Goal: Complete application form: Complete application form

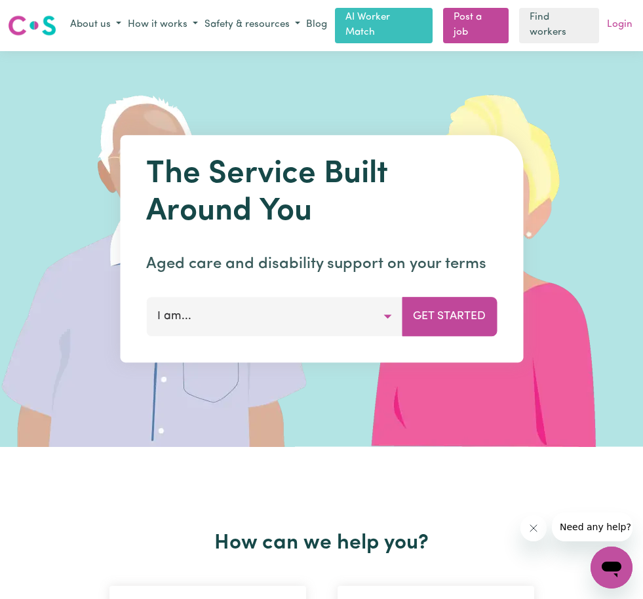
click at [620, 26] on link "Login" at bounding box center [619, 25] width 31 height 20
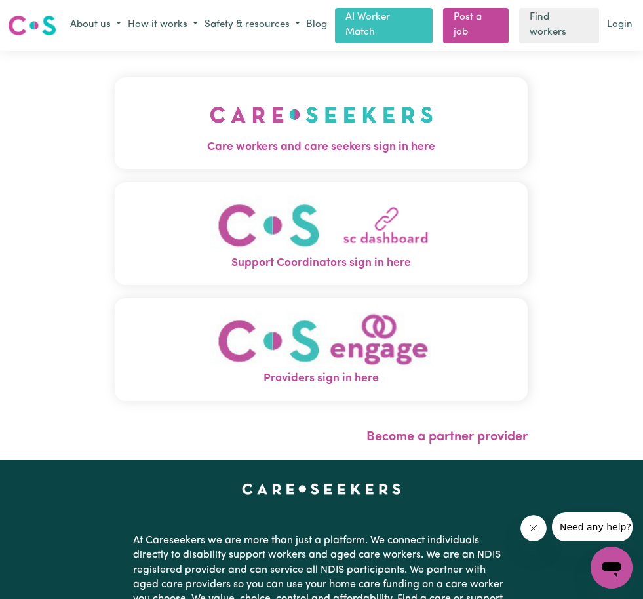
click at [368, 255] on span "Support Coordinators sign in here" at bounding box center [321, 263] width 413 height 17
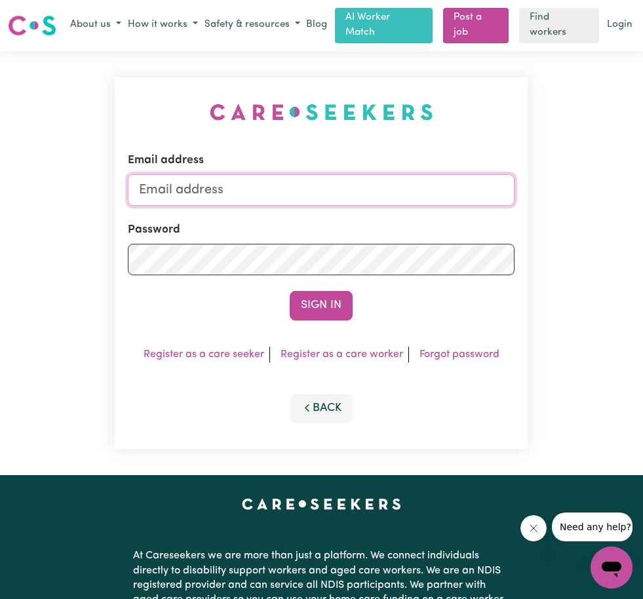
click at [278, 187] on input "Email address" at bounding box center [321, 189] width 387 height 31
paste input "[EMAIL_ADDRESS][DOMAIN_NAME]"
type input "[EMAIL_ADDRESS][DOMAIN_NAME]"
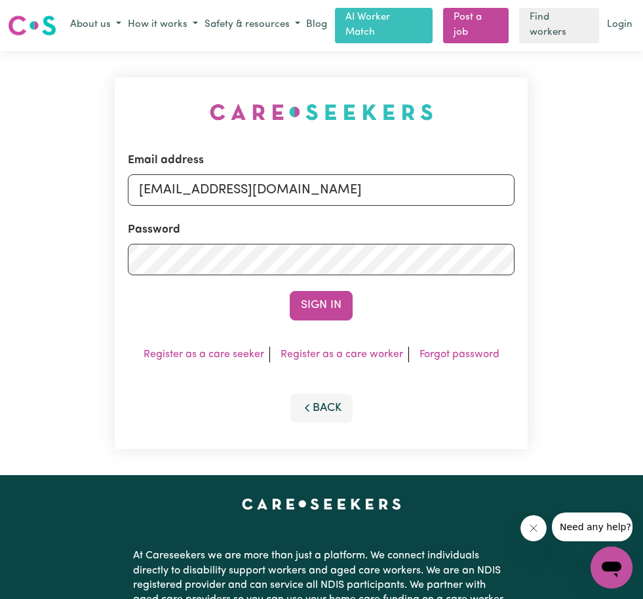
click at [336, 307] on button "Sign In" at bounding box center [321, 305] width 63 height 29
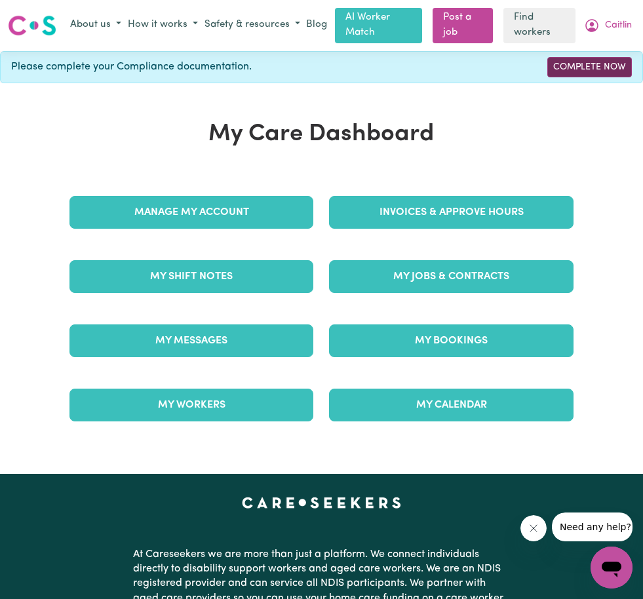
click at [592, 62] on link "Complete Now" at bounding box center [589, 67] width 85 height 20
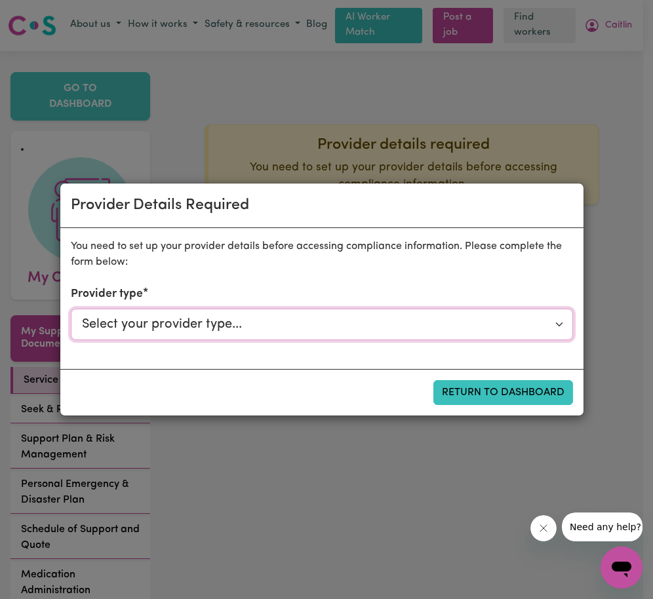
select select "NDIS_FUNDING_AGENCY_MANAGED"
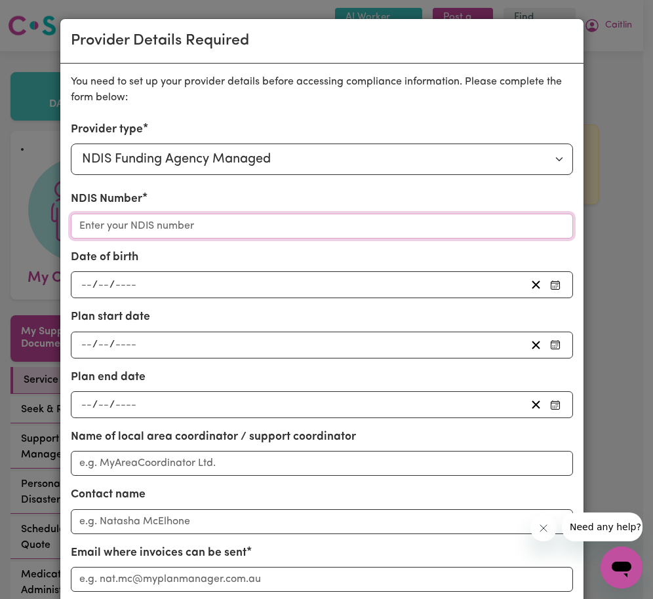
click at [150, 229] on input "NDIS Number" at bounding box center [322, 226] width 502 height 25
paste input "430631579"
type input "430631579"
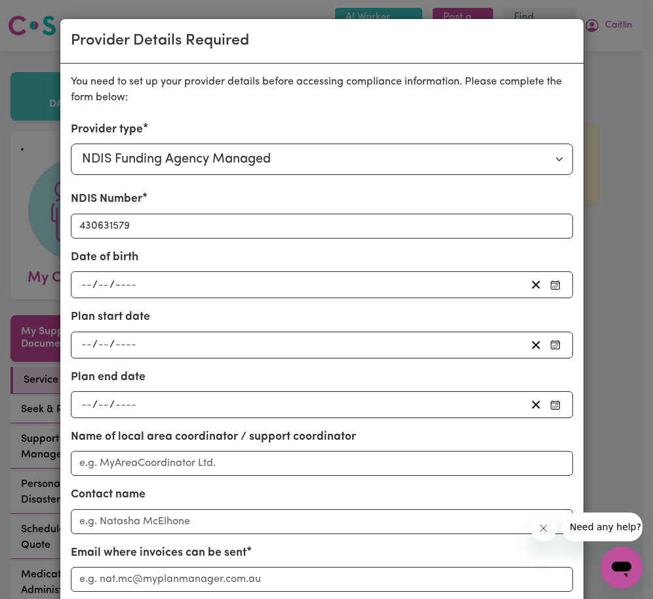
click at [174, 252] on div "Date of birth / /" at bounding box center [322, 273] width 502 height 49
click at [81, 280] on input "number" at bounding box center [87, 285] width 12 height 18
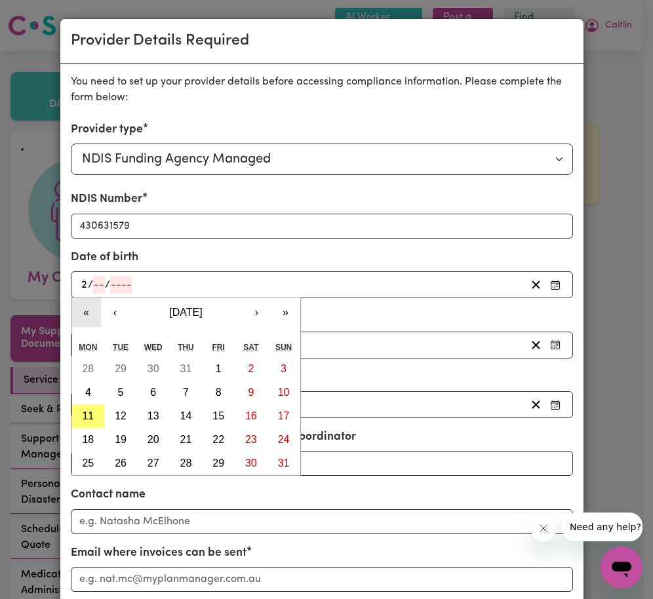
type input "24"
type input "05"
type input "0001-05-24"
type input "5"
type input "1"
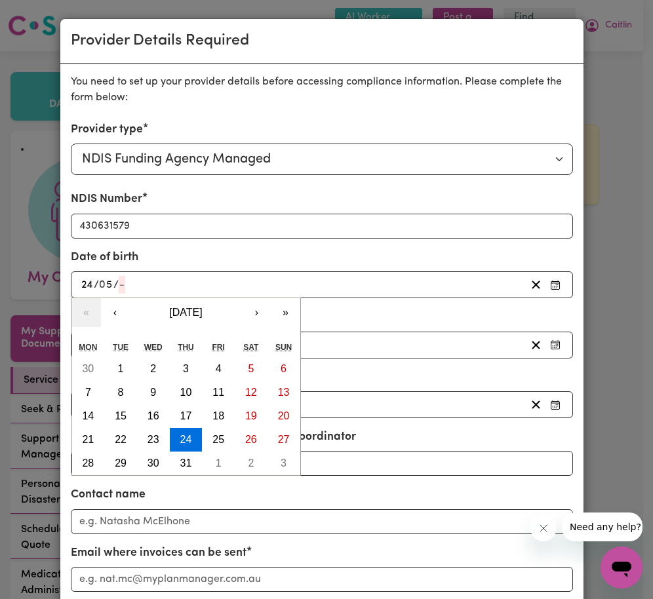
type input "0002-05-24"
type input "2"
type input "0020-05-24"
type input "20"
type input "0201-05-24"
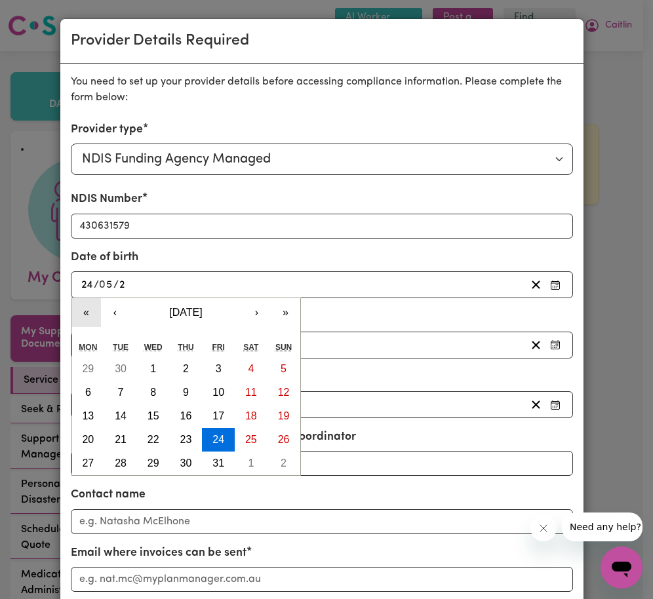
type input "201"
type input "[DATE]"
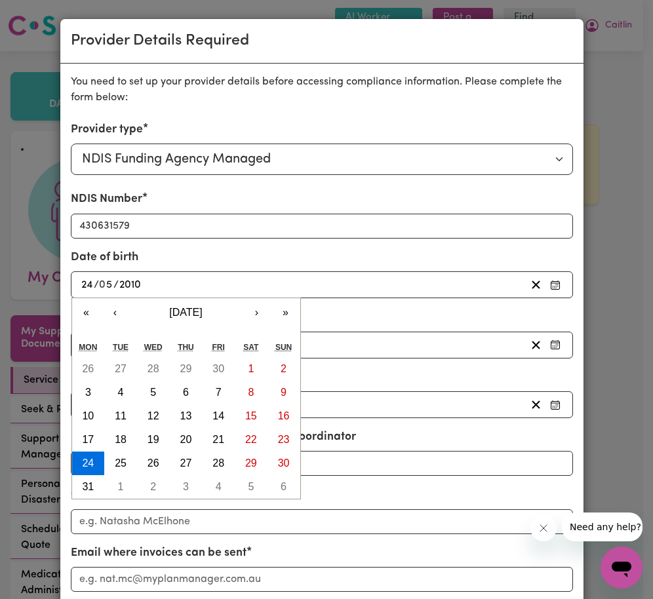
type input "2010"
click at [276, 257] on div "Date of birth [DEMOGRAPHIC_DATA] 24 / 0 5 / [DEMOGRAPHIC_DATA] « ‹ [DATE] › » M…" at bounding box center [322, 273] width 502 height 49
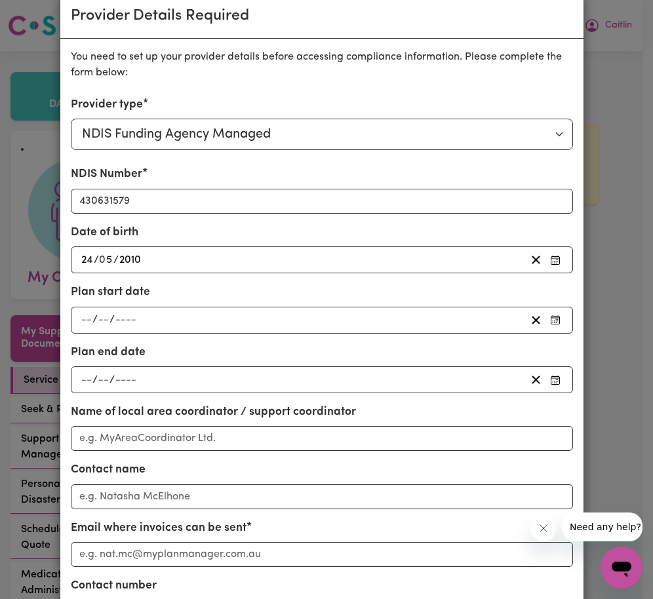
scroll to position [80, 0]
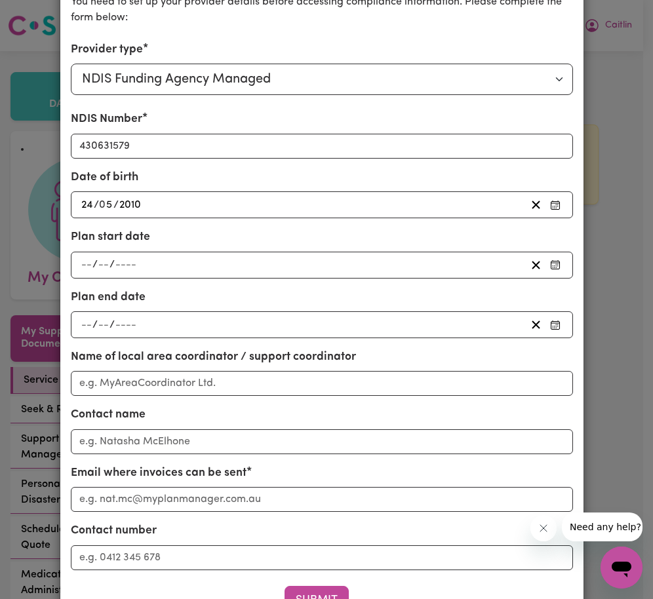
click at [92, 262] on span "/" at bounding box center [94, 265] width 5 height 12
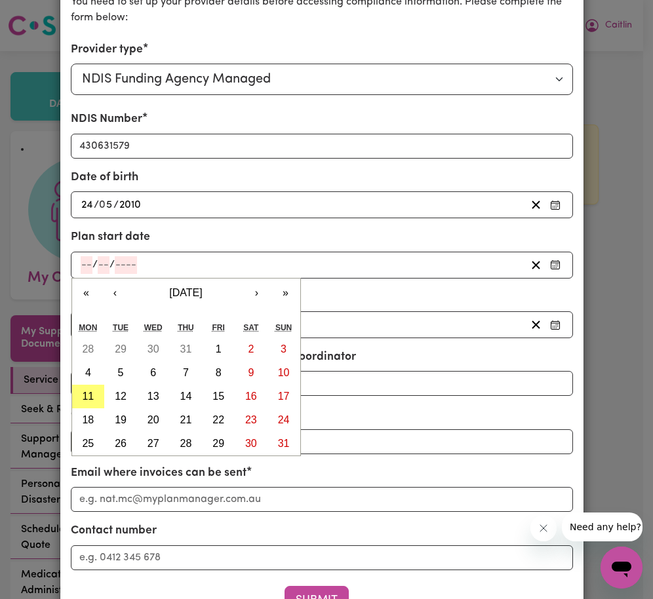
click at [81, 265] on input "number" at bounding box center [87, 265] width 12 height 18
type input "07"
type input "0"
type input "0002-07-07"
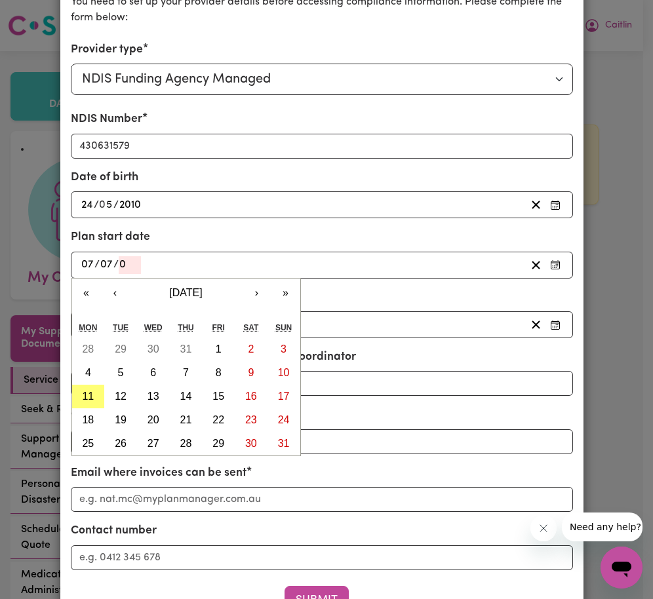
type input "7"
type input "2"
type input "0020-07-07"
type input "20"
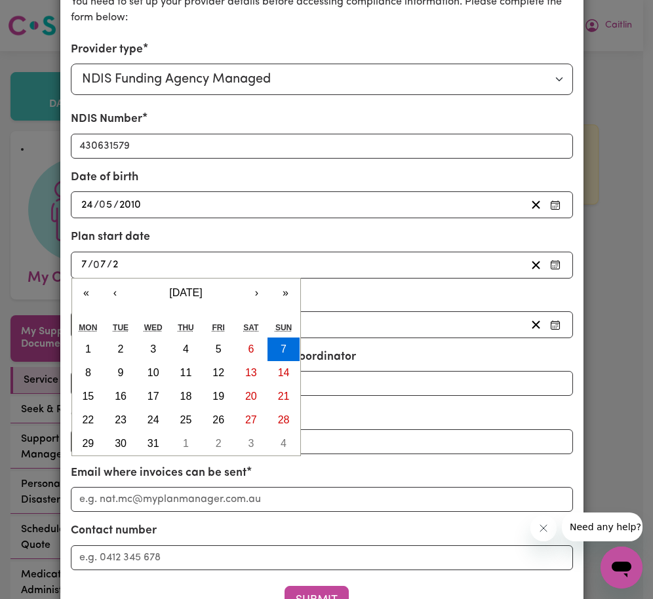
type input "0202-07-07"
type input "202"
type input "[DATE]"
type input "2025"
click at [81, 259] on input "7" at bounding box center [84, 265] width 7 height 18
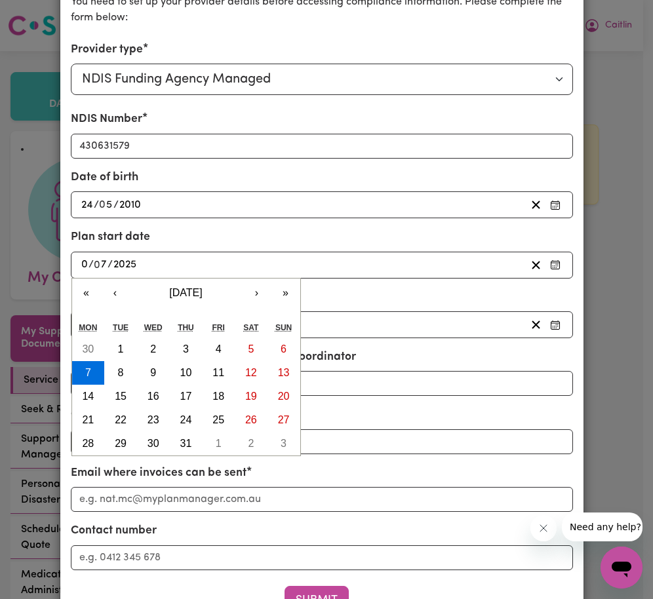
type input "07"
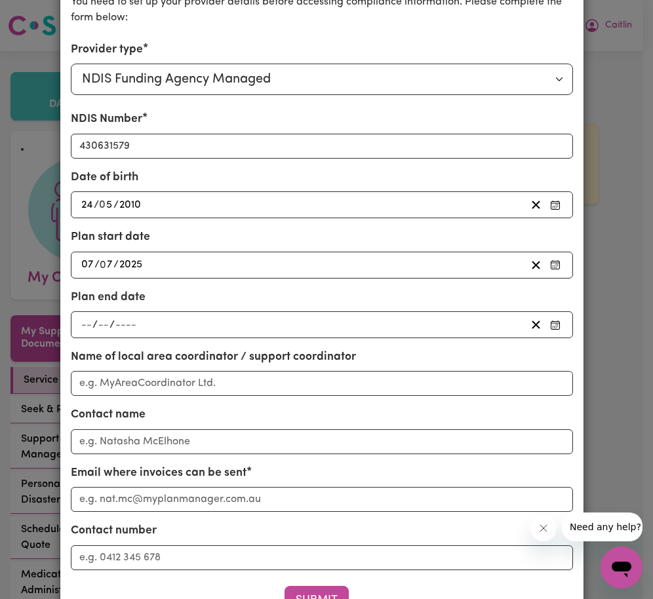
click at [131, 323] on input "number" at bounding box center [126, 325] width 22 height 18
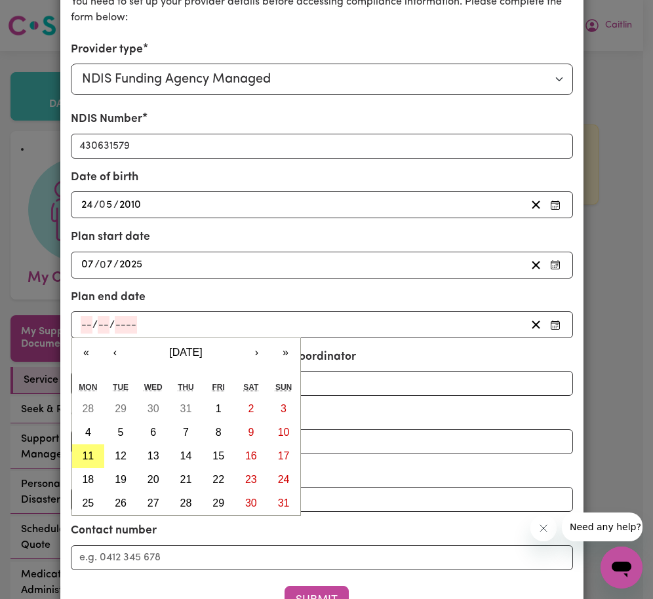
click at [81, 323] on input "number" at bounding box center [87, 325] width 12 height 18
type input "06"
type input "07"
type input "0002-07-06"
type input "6"
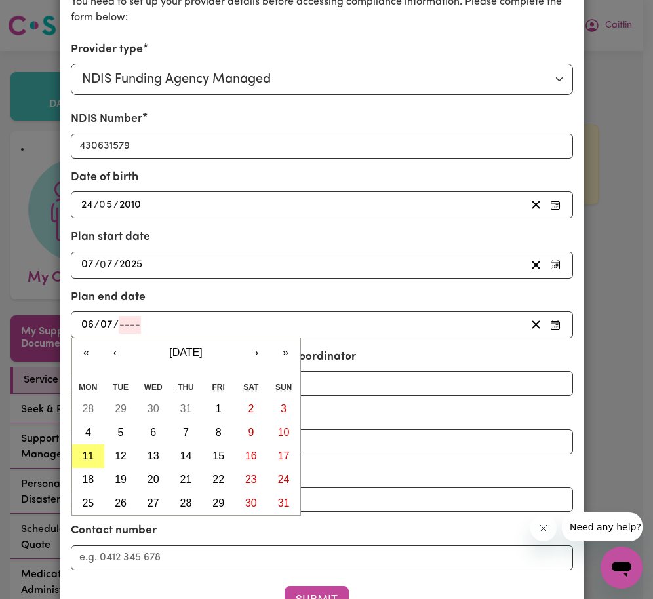
type input "7"
type input "2"
type input "0020-07-06"
type input "20"
type input "0202-07-06"
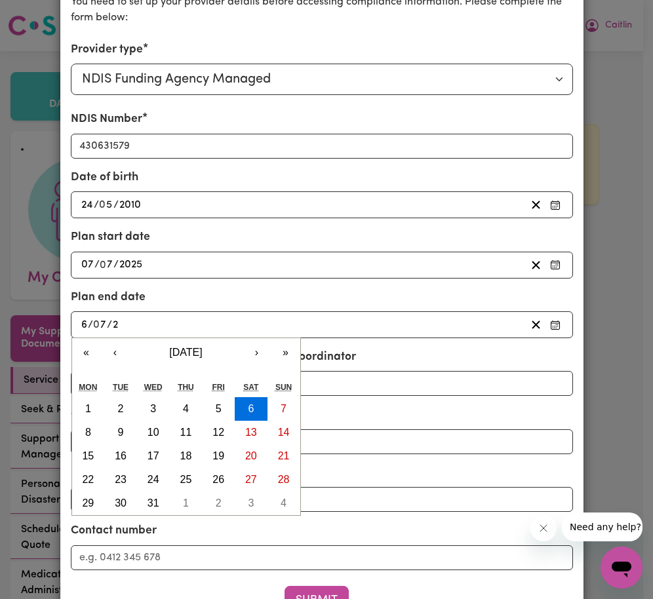
type input "202"
type input "[DATE]"
type input "2026"
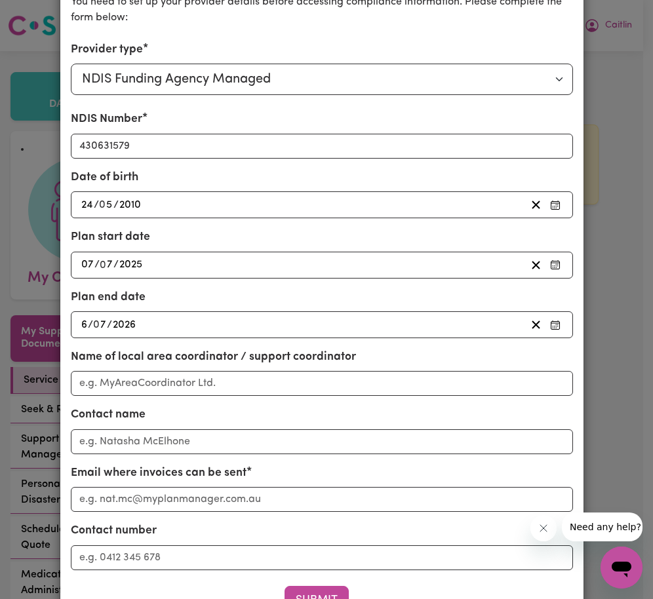
click at [238, 301] on div "Plan end date [DATE] 6 / 0 7 / 2026 « ‹ [DATE] › » Mon Tue Wed Thu Fri Sat Sun …" at bounding box center [322, 313] width 502 height 49
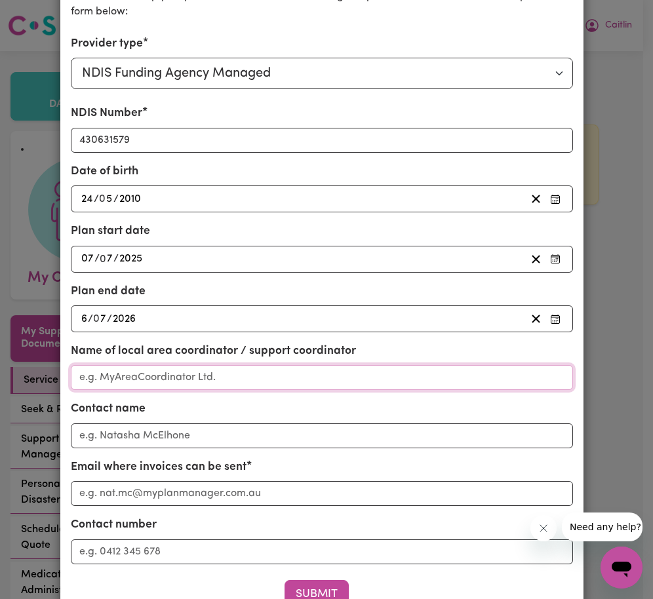
click at [131, 379] on input "Name of local area coordinator / support coordinator" at bounding box center [322, 377] width 502 height 25
type input "[PERSON_NAME]"
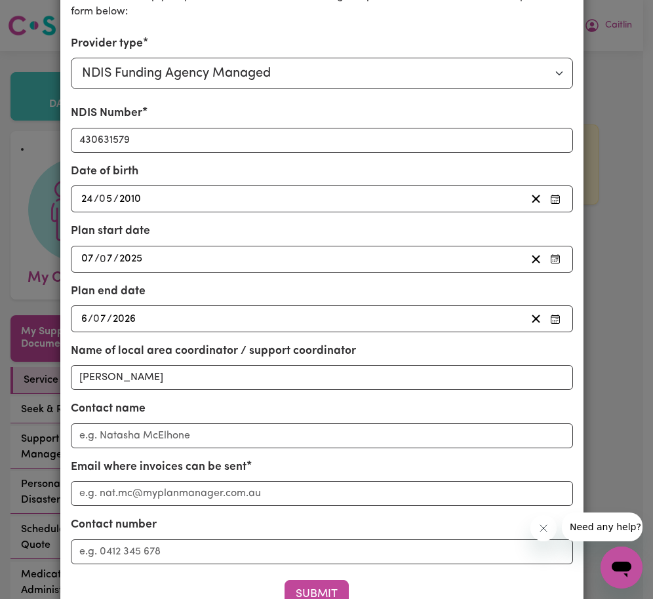
click at [183, 408] on div "Contact name" at bounding box center [322, 423] width 502 height 47
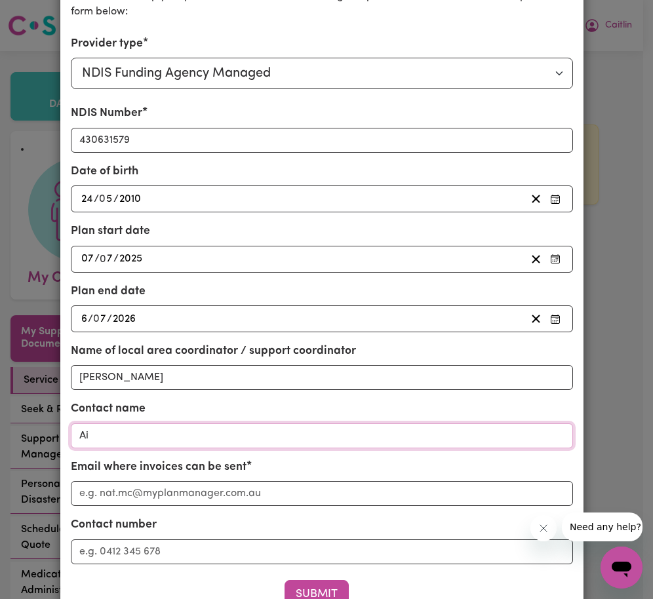
type input "A"
type input "[PERSON_NAME]/Ace"
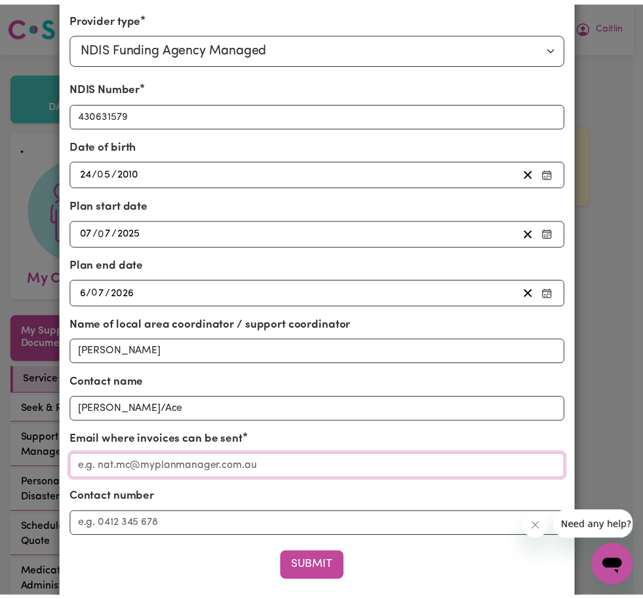
scroll to position [187, 0]
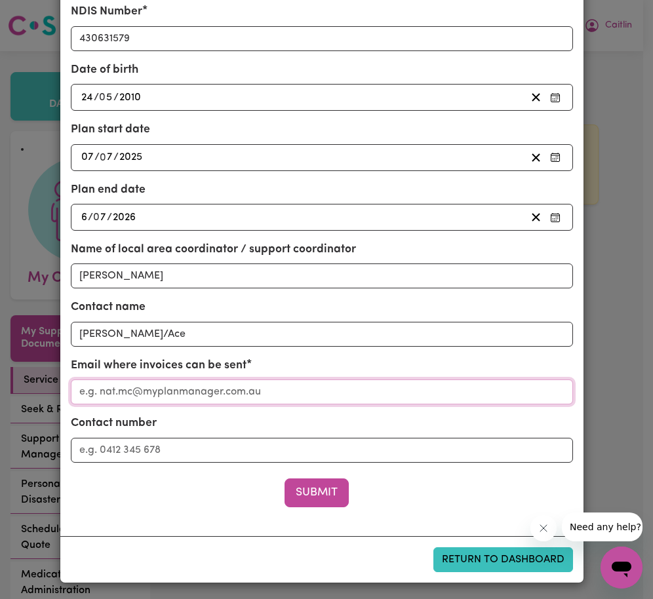
paste input "[EMAIL_ADDRESS][DOMAIN_NAME]"
type input "[EMAIL_ADDRESS][DOMAIN_NAME]"
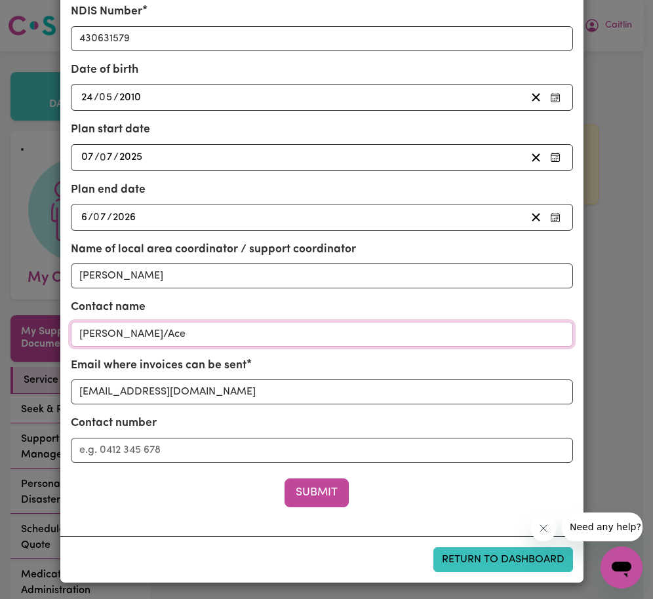
drag, startPoint x: 123, startPoint y: 330, endPoint x: -73, endPoint y: 316, distance: 196.4
drag, startPoint x: 124, startPoint y: 333, endPoint x: 51, endPoint y: 330, distance: 72.8
click at [51, 329] on div "Provider Details Required You need to set up your provider details before acces…" at bounding box center [326, 299] width 653 height 599
type input "[PERSON_NAME]"
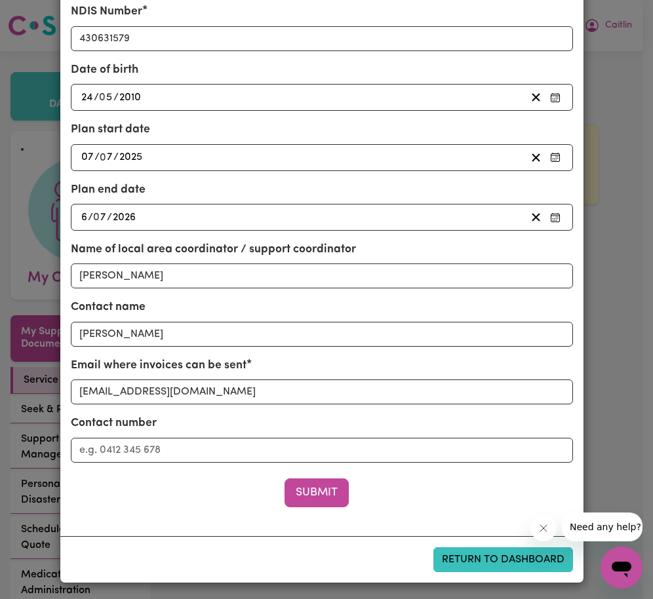
drag, startPoint x: 183, startPoint y: 434, endPoint x: 174, endPoint y: 436, distance: 9.3
click at [182, 435] on div "Contact number" at bounding box center [322, 438] width 502 height 47
drag, startPoint x: 151, startPoint y: 457, endPoint x: 140, endPoint y: 447, distance: 14.9
paste input "0422626798"
type input "0422626798"
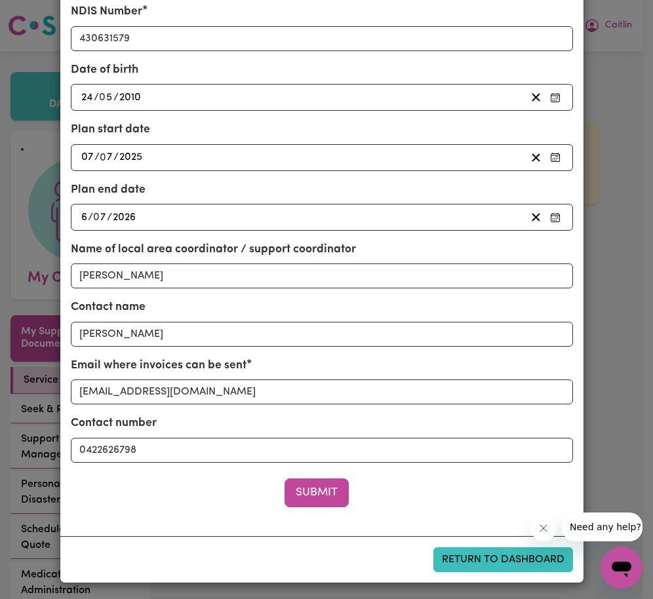
click at [316, 489] on button "Submit" at bounding box center [316, 492] width 64 height 29
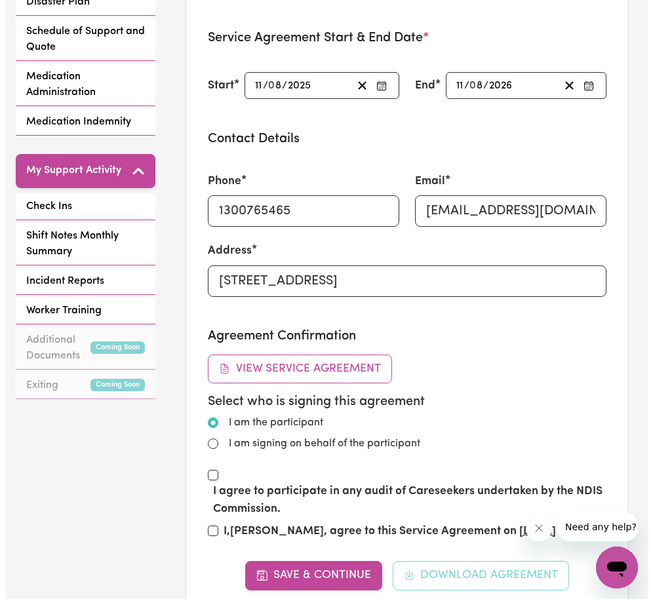
scroll to position [561, 0]
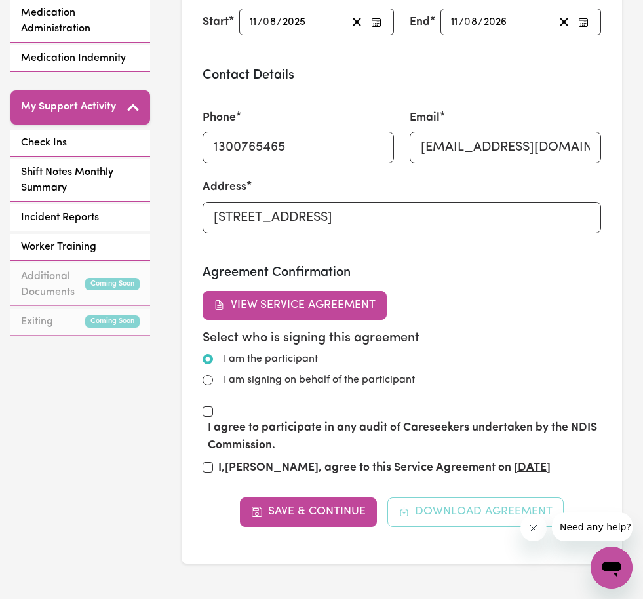
click at [263, 297] on button "View Service Agreement" at bounding box center [294, 305] width 184 height 29
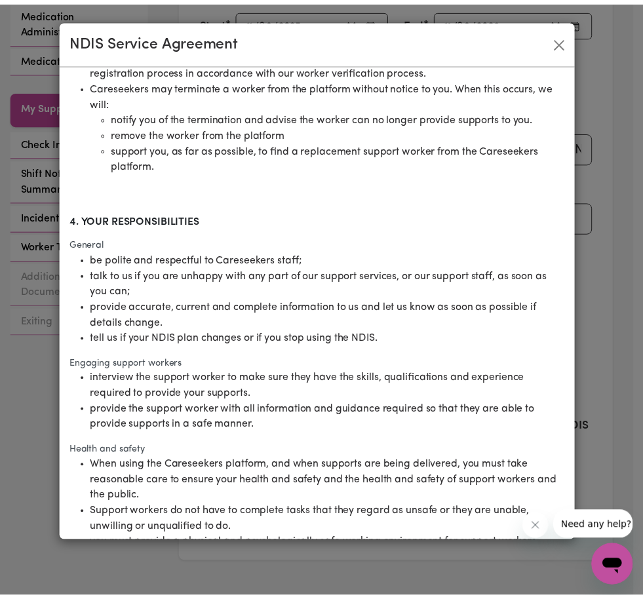
scroll to position [0, 0]
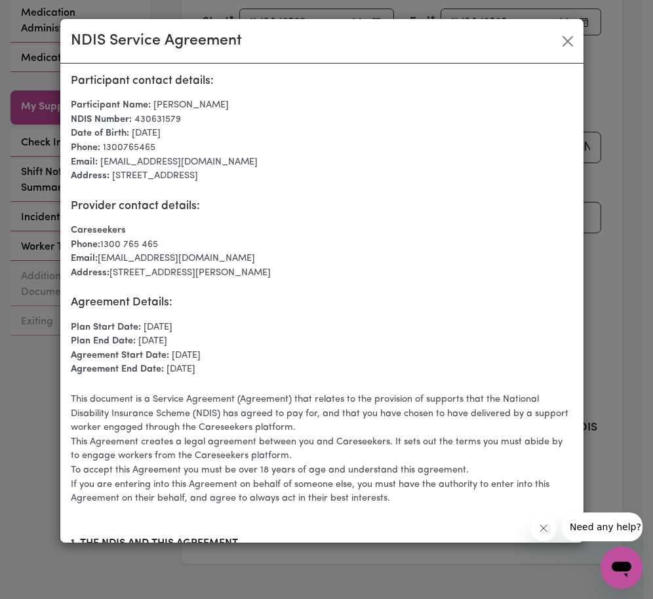
click at [570, 43] on button "Close" at bounding box center [567, 41] width 21 height 21
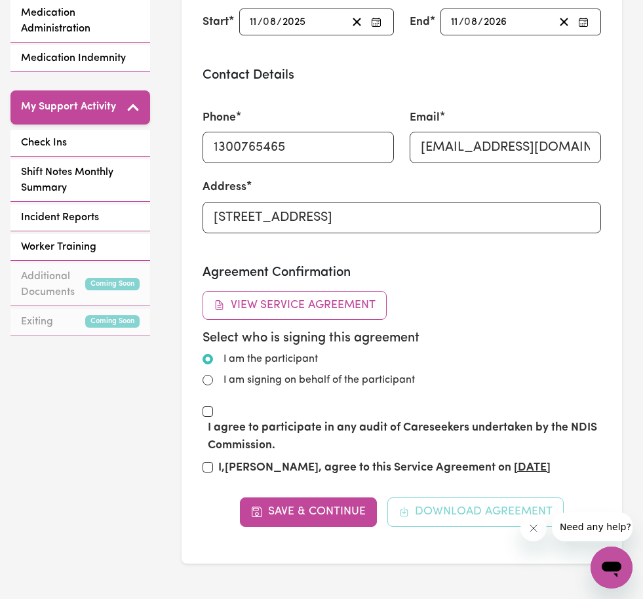
click at [211, 375] on input "I am signing on behalf of the participant" at bounding box center [207, 380] width 10 height 10
radio input "true"
radio input "false"
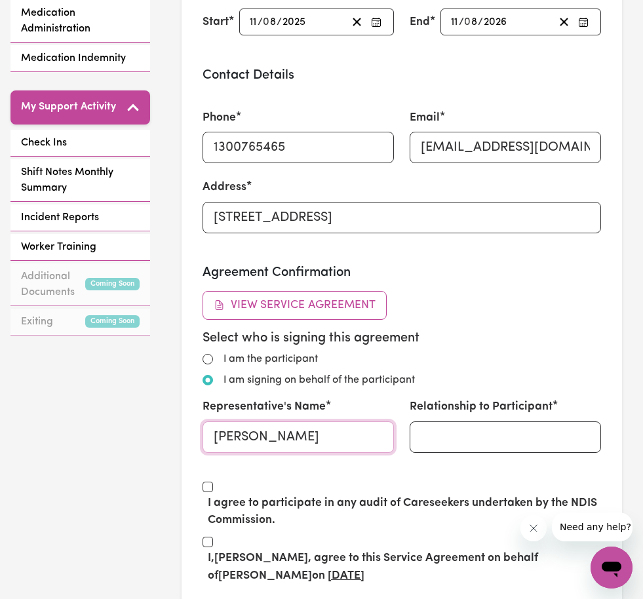
type input "[PERSON_NAME]"
click at [474, 422] on input "Relationship to Participant" at bounding box center [504, 436] width 191 height 31
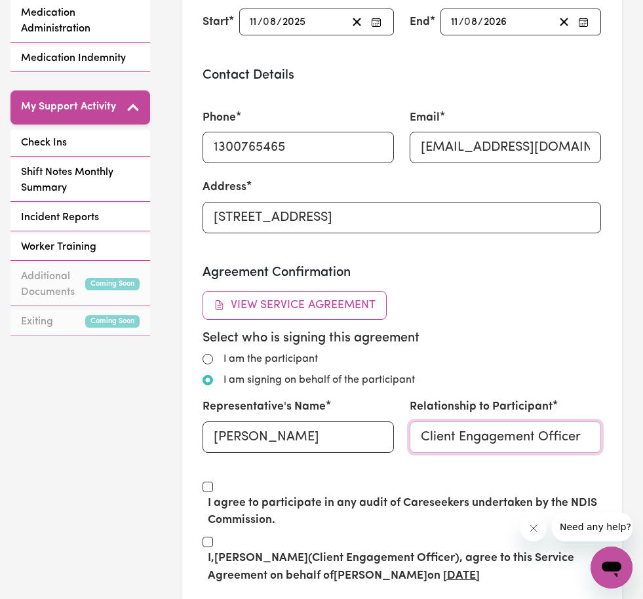
scroll to position [662, 0]
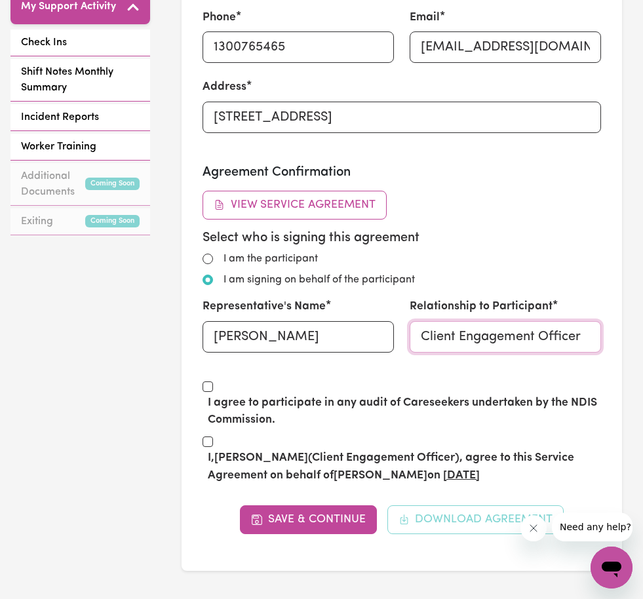
type input "Client Engagement Officer"
click at [206, 381] on input "I agree to participate in any audit of Careseekers undertaken by the NDIS Commi…" at bounding box center [207, 386] width 10 height 10
checkbox input "true"
click at [208, 436] on input "I, [PERSON_NAME] (Client Engagement Officer) , agree to this Service Agreement …" at bounding box center [207, 441] width 10 height 10
checkbox input "true"
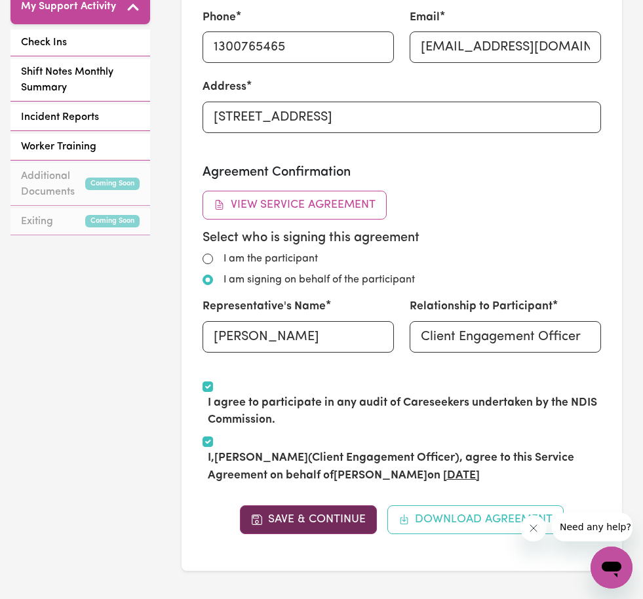
click at [297, 519] on button "Save & Continue" at bounding box center [308, 519] width 137 height 29
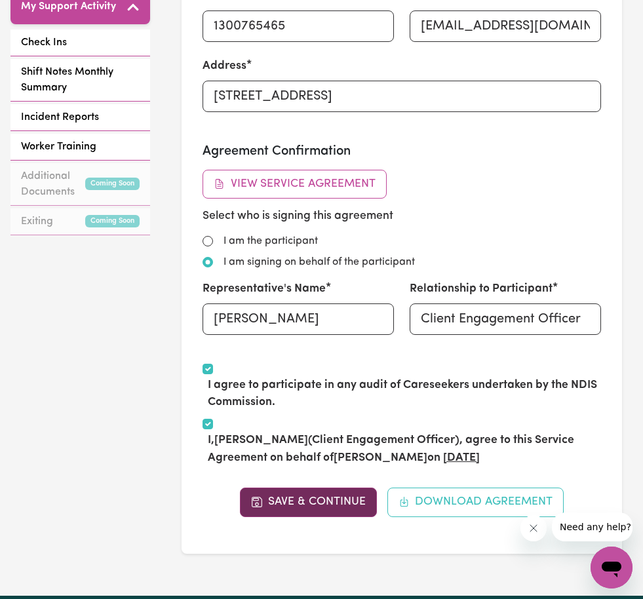
scroll to position [0, 0]
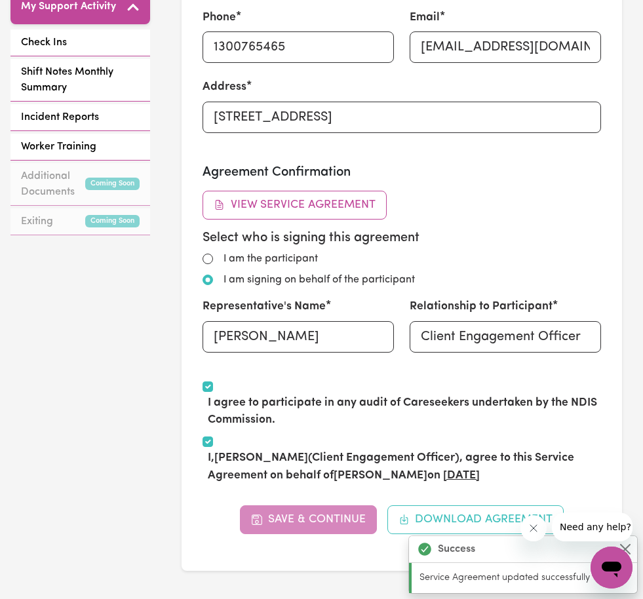
click at [319, 515] on div "Save & Continue Download Agreement" at bounding box center [401, 519] width 398 height 29
click at [532, 532] on icon "Close message from company" at bounding box center [532, 528] width 10 height 10
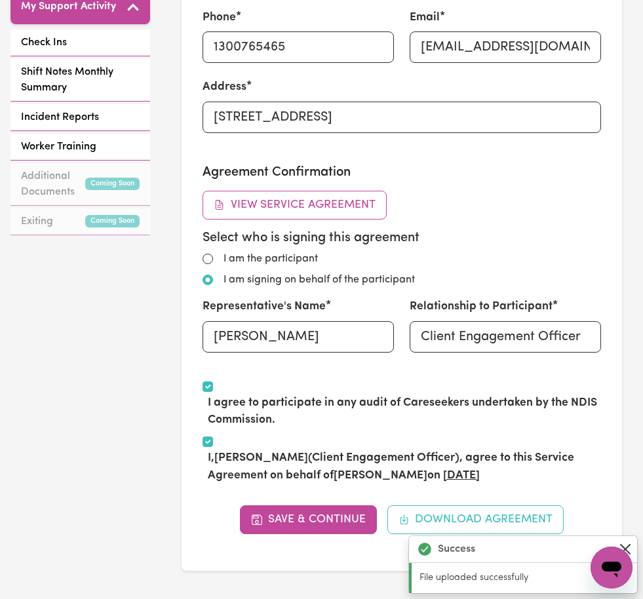
click at [624, 546] on button "Close" at bounding box center [625, 549] width 16 height 16
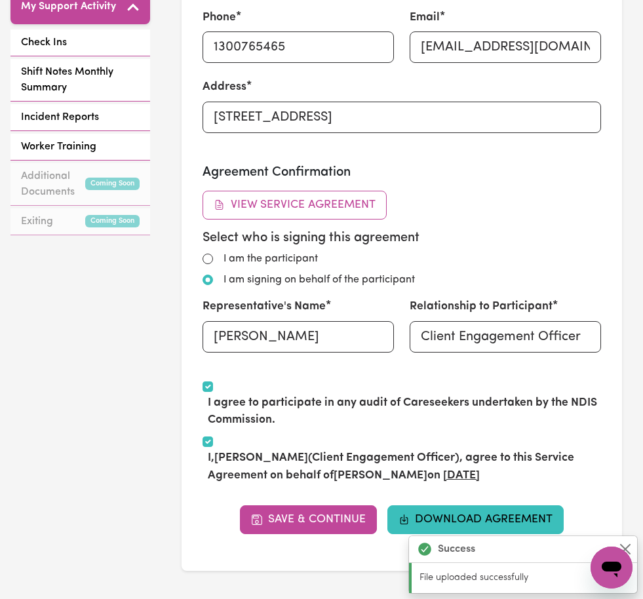
click at [455, 517] on button "Download Agreement" at bounding box center [475, 519] width 177 height 29
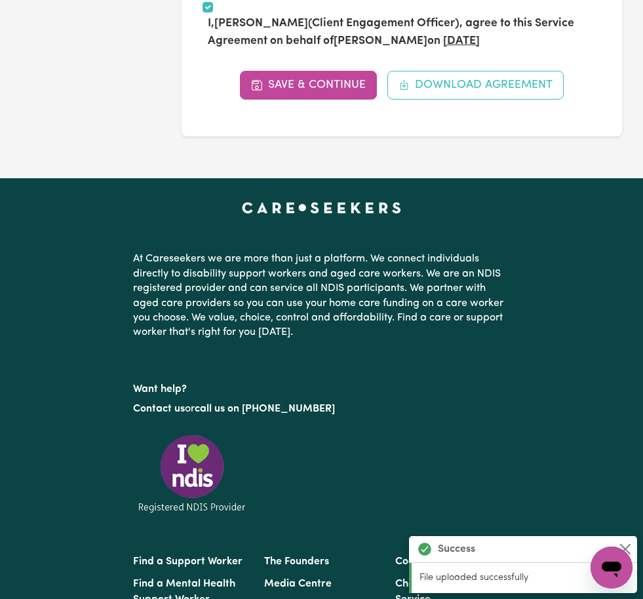
scroll to position [814, 0]
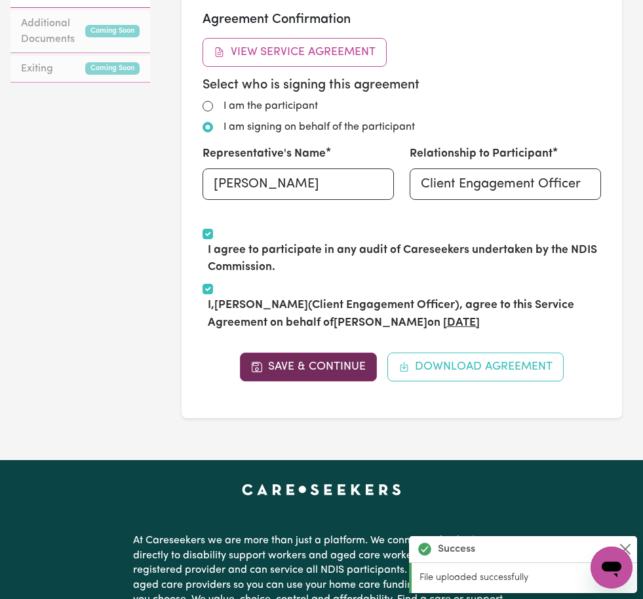
click at [315, 371] on button "Save & Continue" at bounding box center [308, 366] width 137 height 29
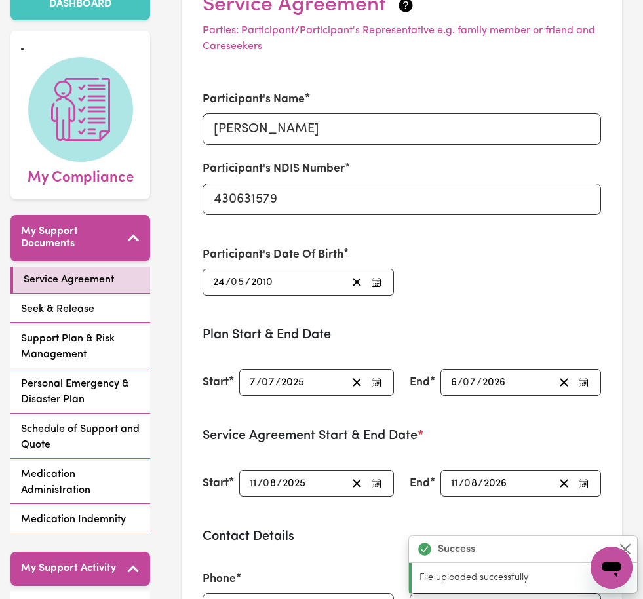
scroll to position [205, 0]
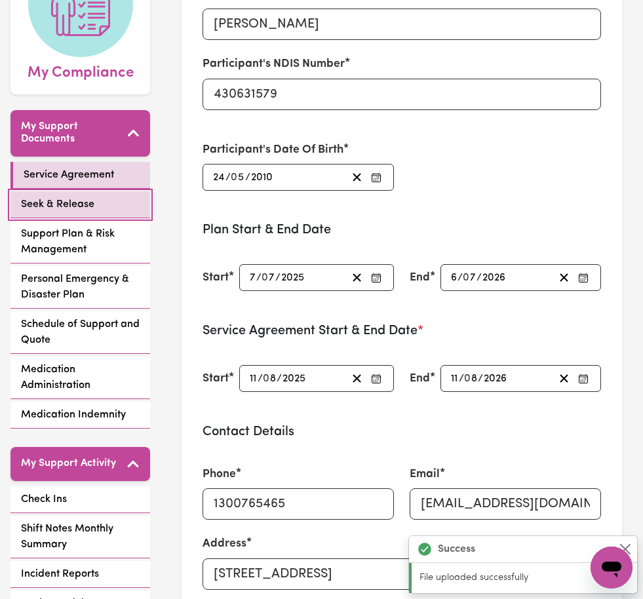
click at [70, 197] on span "Seek & Release" at bounding box center [57, 205] width 73 height 16
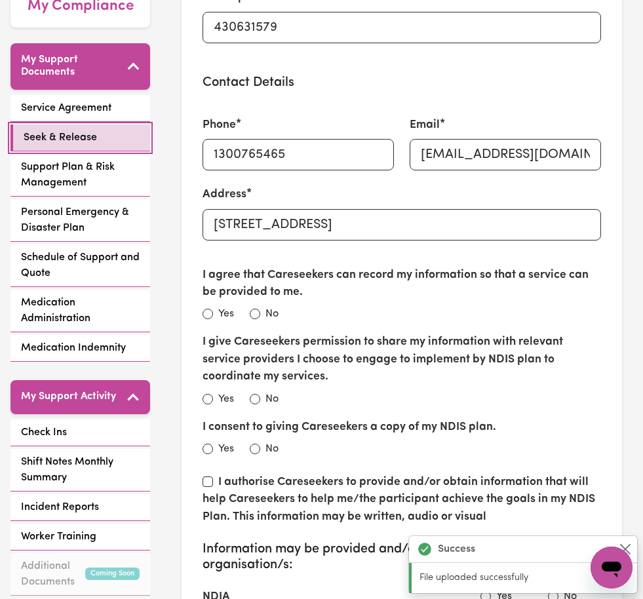
scroll to position [297, 0]
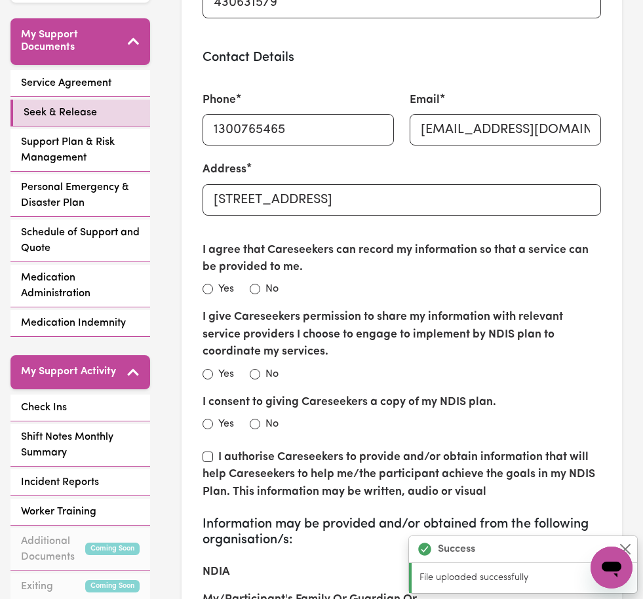
click at [208, 286] on input "Yes" at bounding box center [207, 289] width 10 height 10
radio input "true"
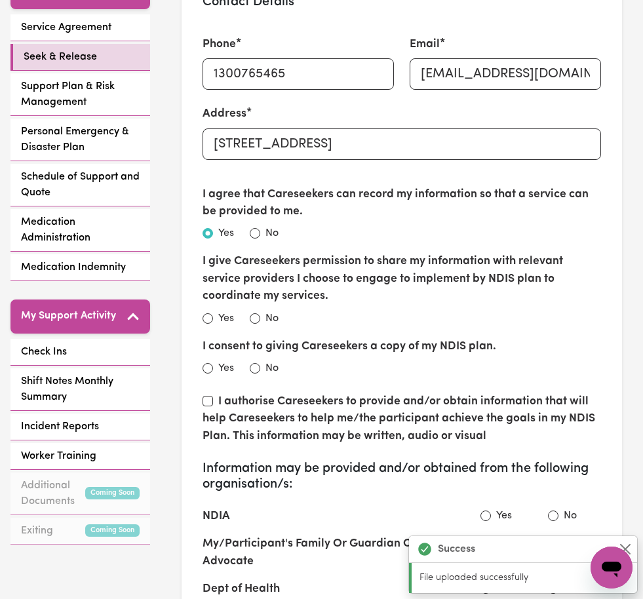
scroll to position [361, 0]
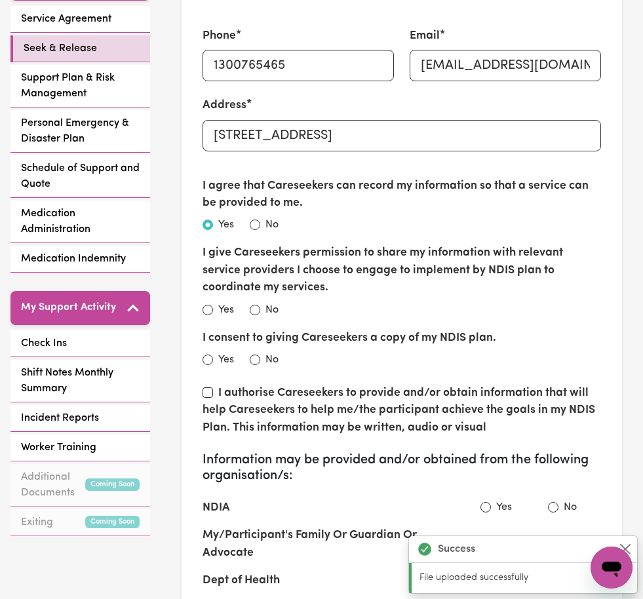
click at [206, 307] on input "Yes" at bounding box center [207, 310] width 10 height 10
radio input "true"
click at [206, 358] on input "Yes" at bounding box center [207, 359] width 10 height 10
radio input "true"
click at [206, 356] on input "Yes" at bounding box center [207, 359] width 10 height 10
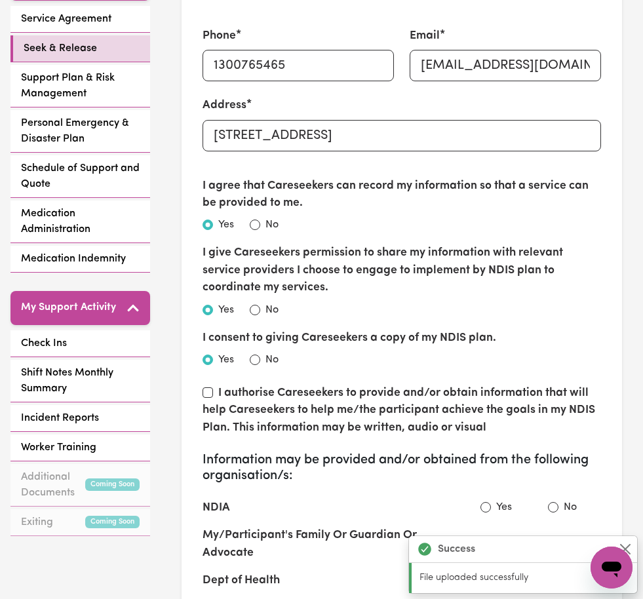
click at [210, 308] on input "Yes" at bounding box center [207, 310] width 10 height 10
click at [206, 356] on input "Yes" at bounding box center [207, 359] width 10 height 10
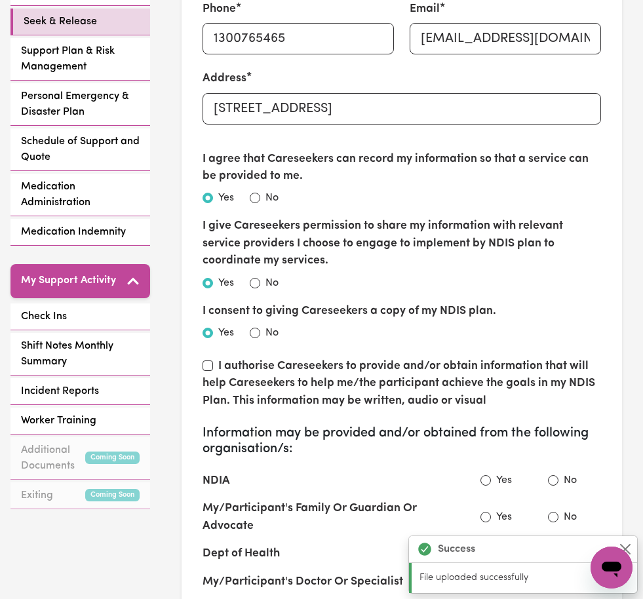
scroll to position [390, 0]
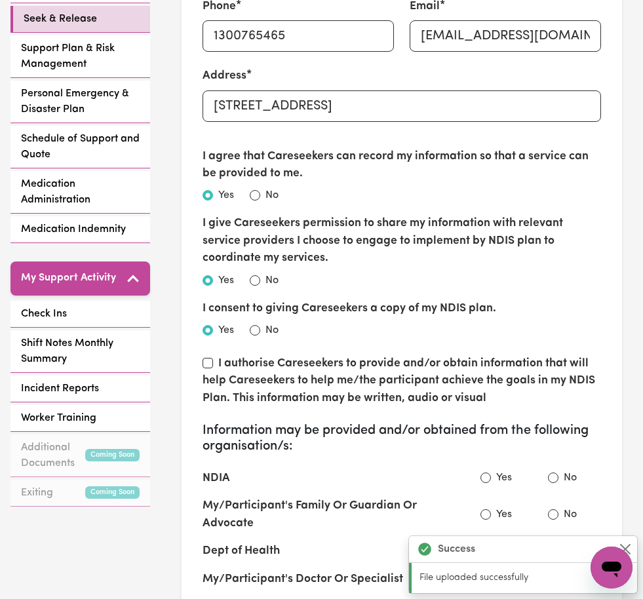
click at [205, 358] on input "I authorise Careseekers to provide and/or obtain information that will help Car…" at bounding box center [207, 363] width 10 height 10
checkbox input "true"
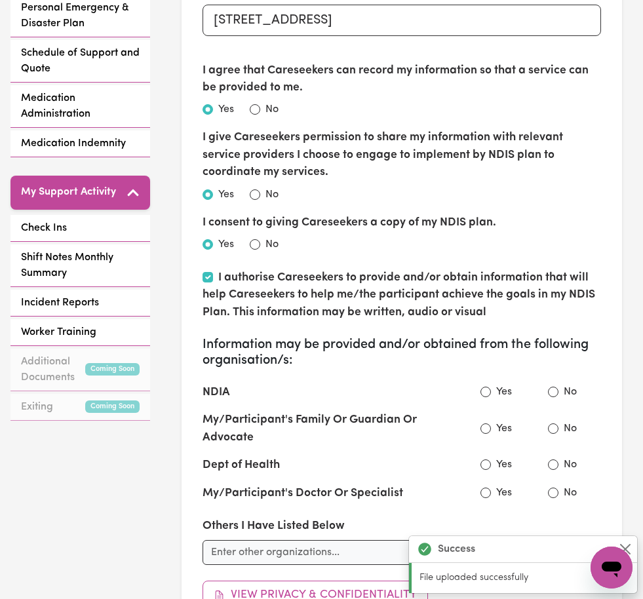
scroll to position [483, 0]
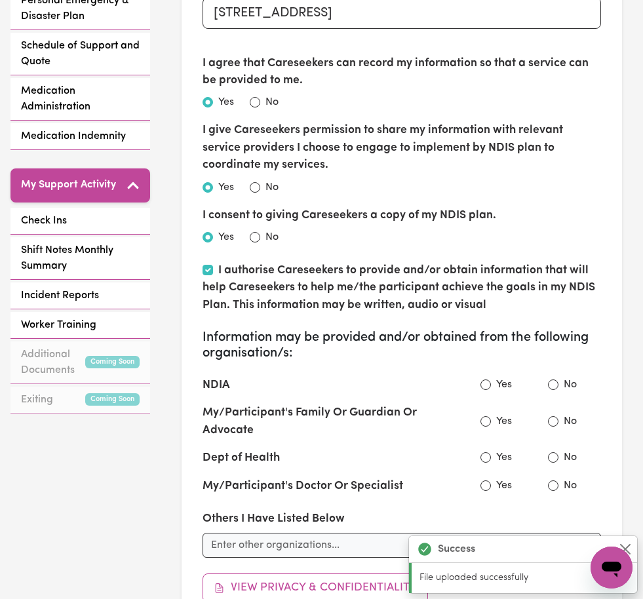
click at [483, 416] on input "Yes" at bounding box center [485, 421] width 10 height 10
radio input "true"
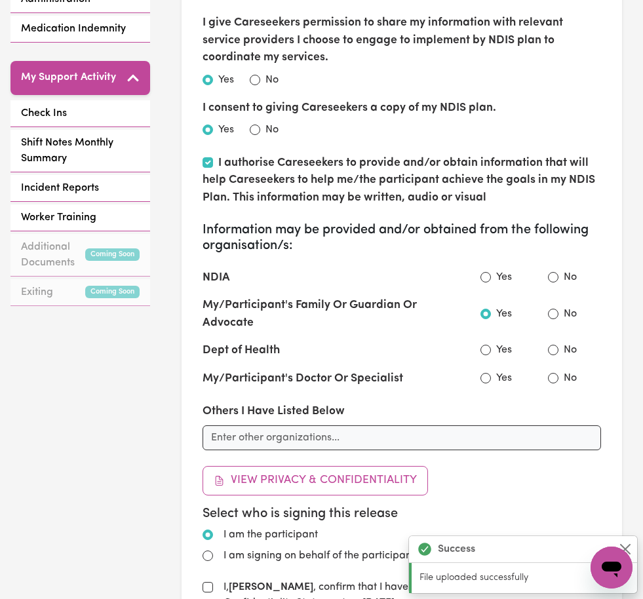
scroll to position [691, 0]
